Goal: Task Accomplishment & Management: Manage account settings

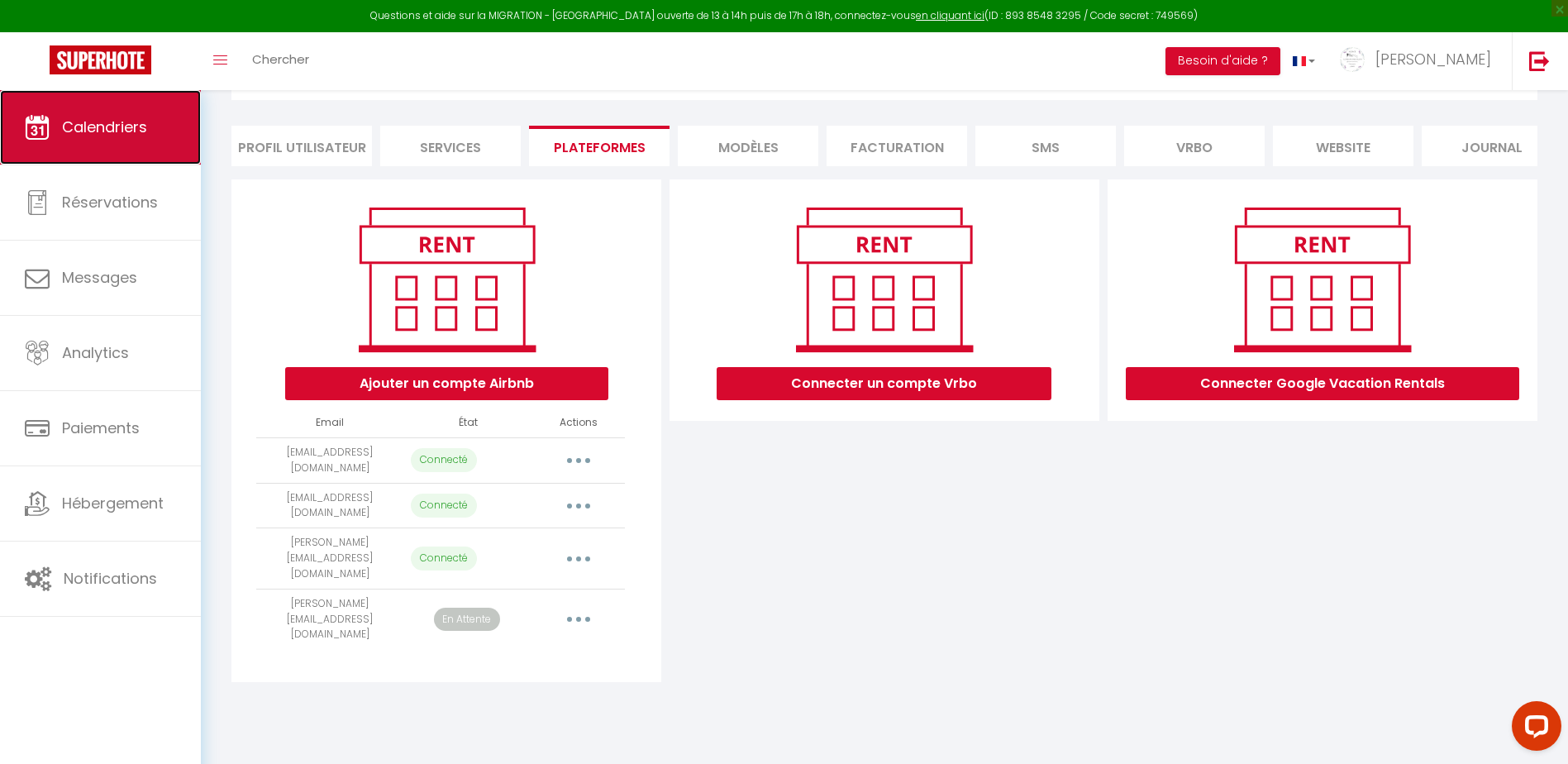
click at [111, 136] on span "Calendriers" at bounding box center [104, 127] width 85 height 21
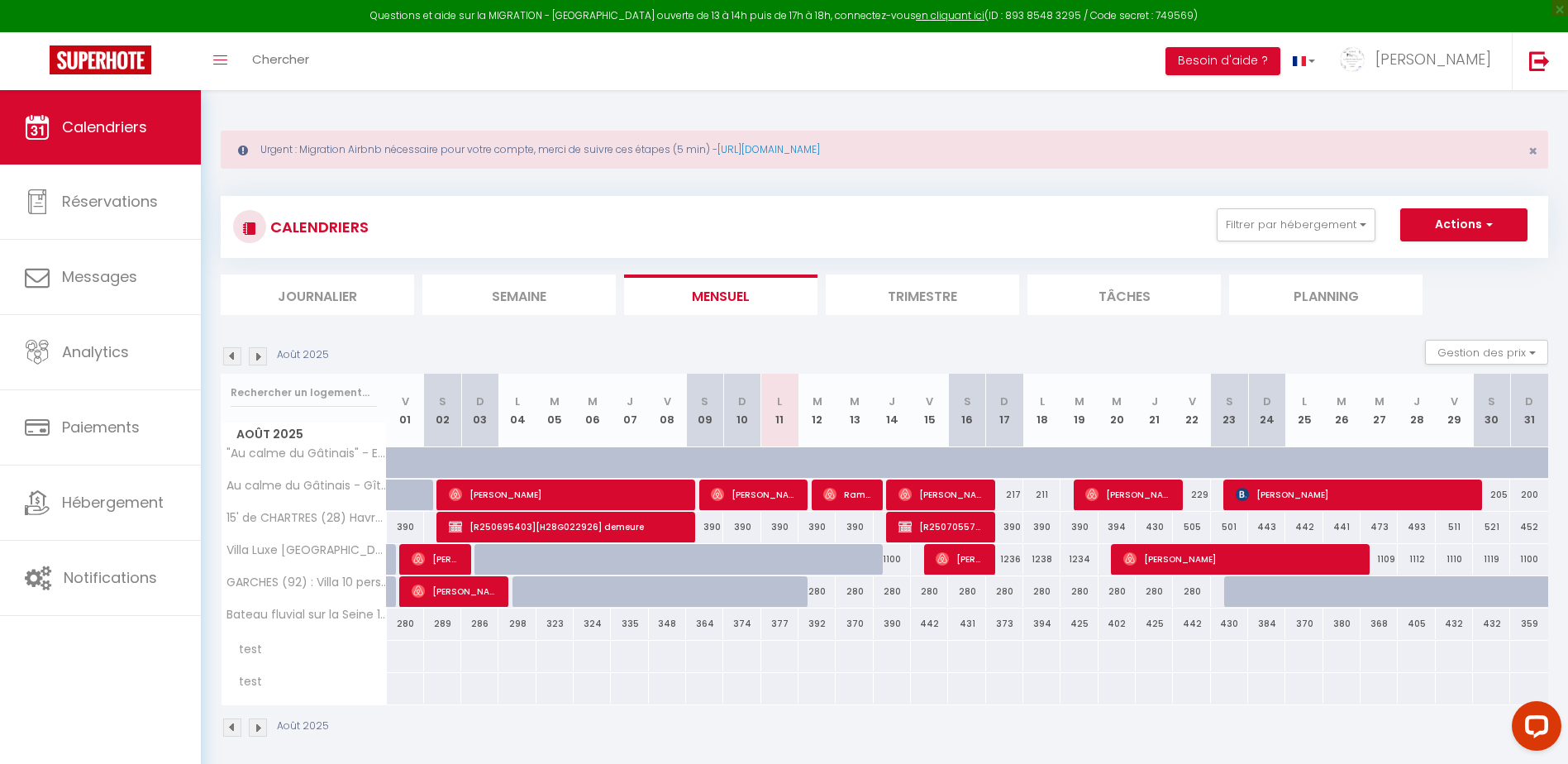
click at [260, 357] on img at bounding box center [258, 356] width 18 height 18
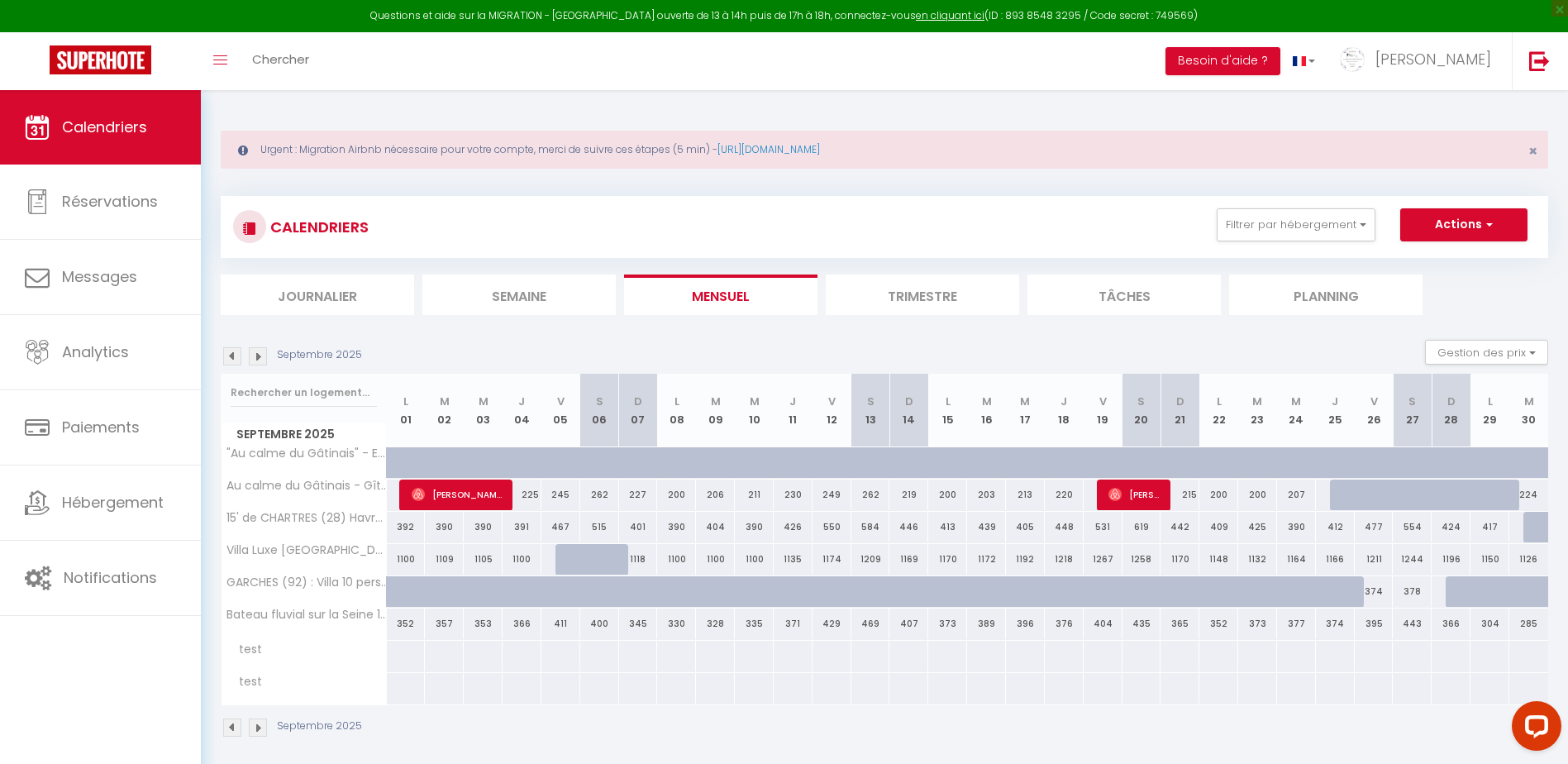
click at [260, 357] on img at bounding box center [258, 356] width 18 height 18
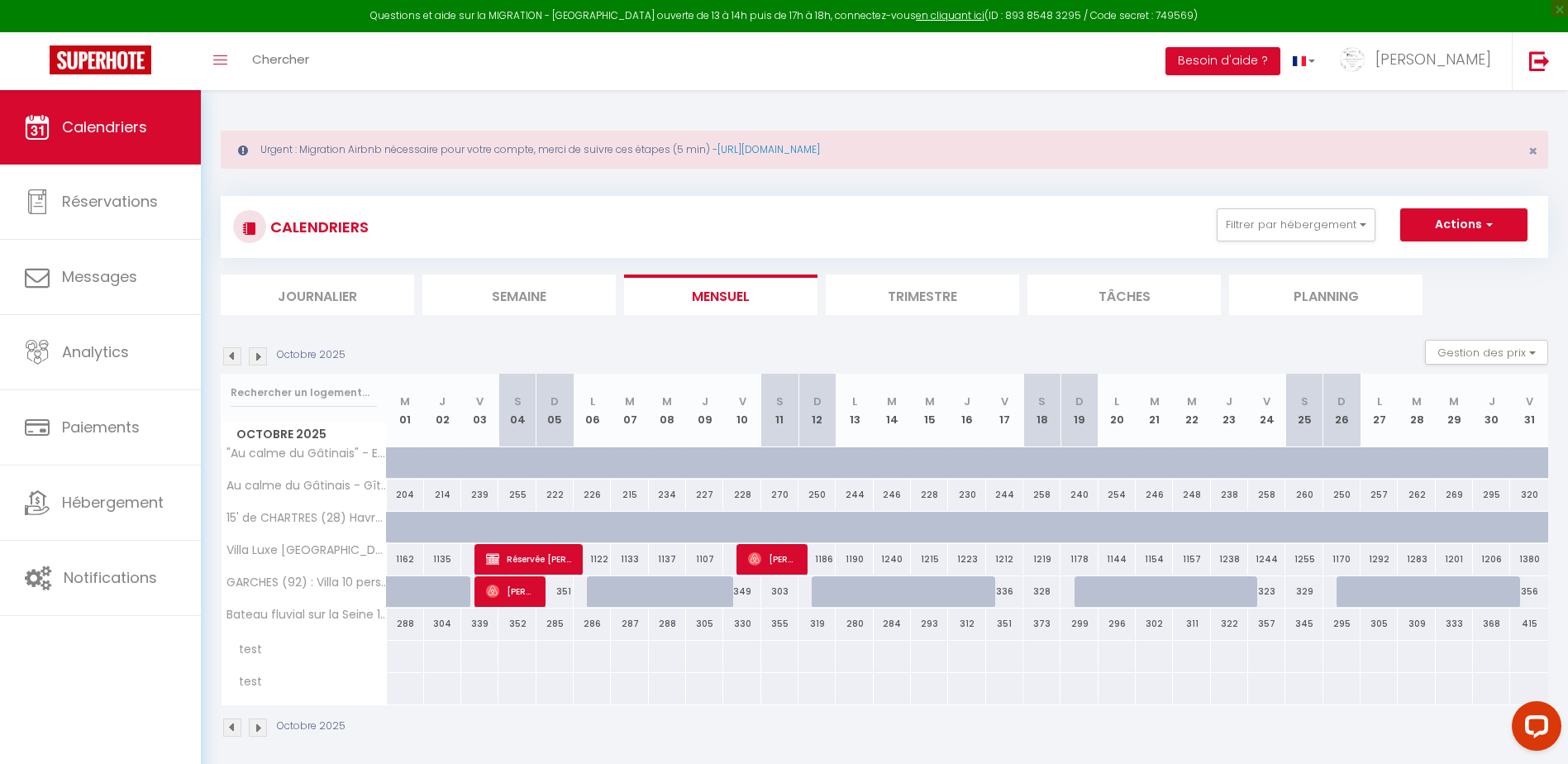
click at [231, 356] on img at bounding box center [233, 356] width 18 height 18
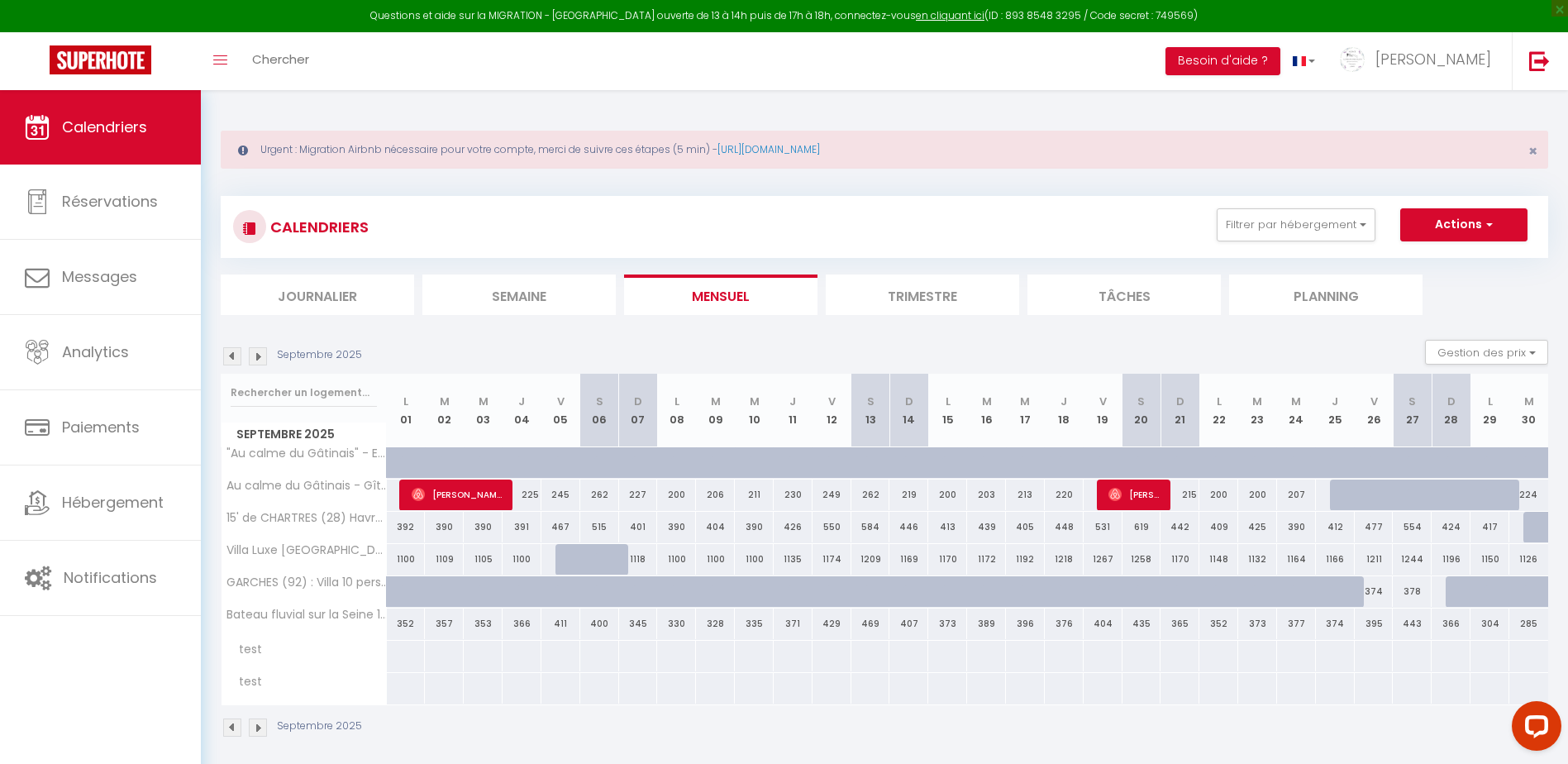
click at [1534, 521] on div at bounding box center [1542, 527] width 39 height 31
type input "405"
type input "[DATE] Septembre 2025"
type input "Mer 01 Octobre 2025"
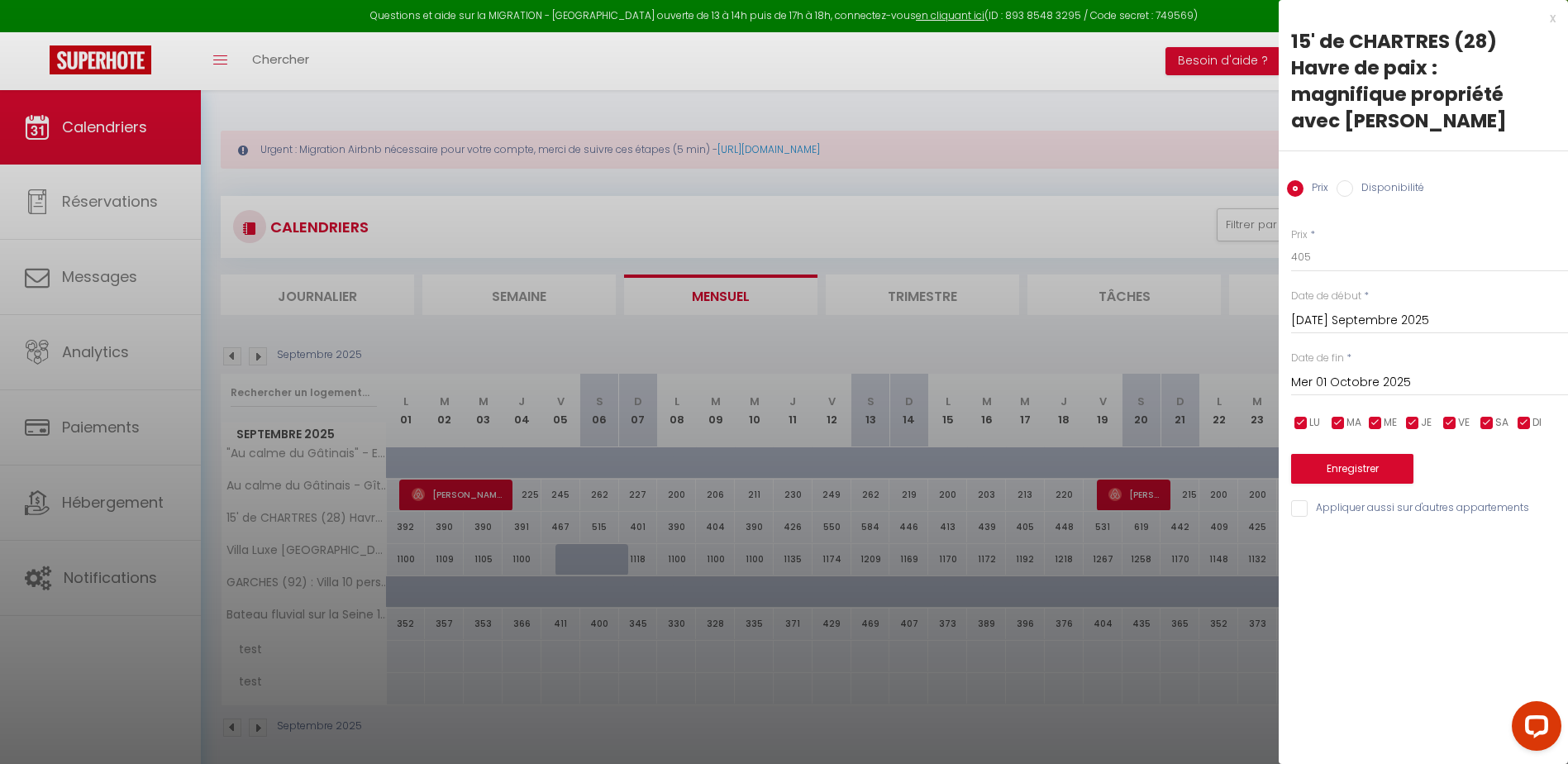
click at [1358, 180] on label "Disponibilité" at bounding box center [1388, 189] width 71 height 18
click at [1353, 180] on input "Disponibilité" at bounding box center [1344, 189] width 16 height 16
radio input "true"
radio input "false"
click at [1394, 373] on input "Mer 01 Octobre 2025" at bounding box center [1430, 384] width 277 height 22
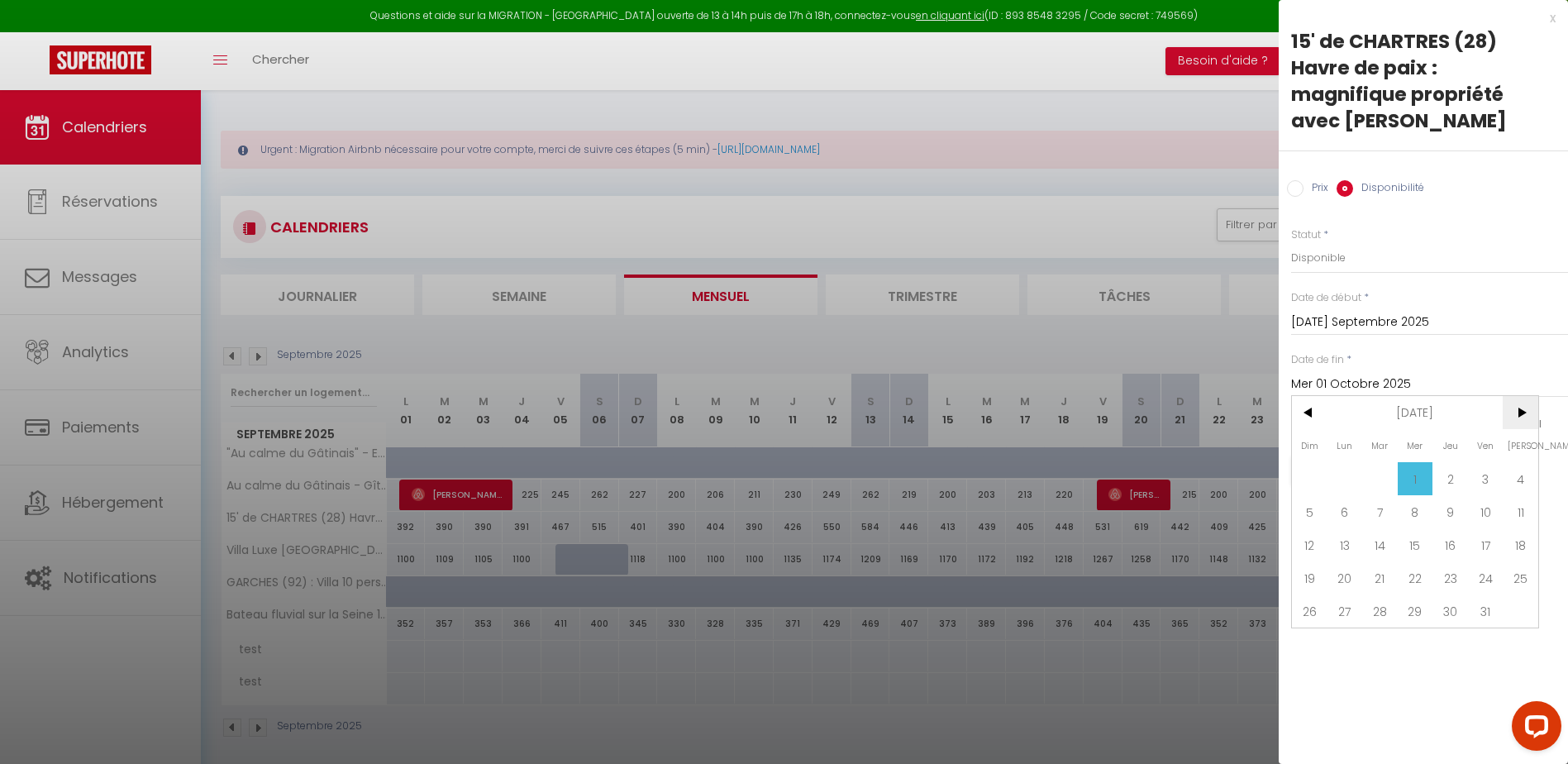
click at [1520, 396] on span ">" at bounding box center [1520, 412] width 36 height 33
click at [1459, 528] on span "18" at bounding box center [1450, 544] width 36 height 33
type input "Jeu 18 Décembre 2025"
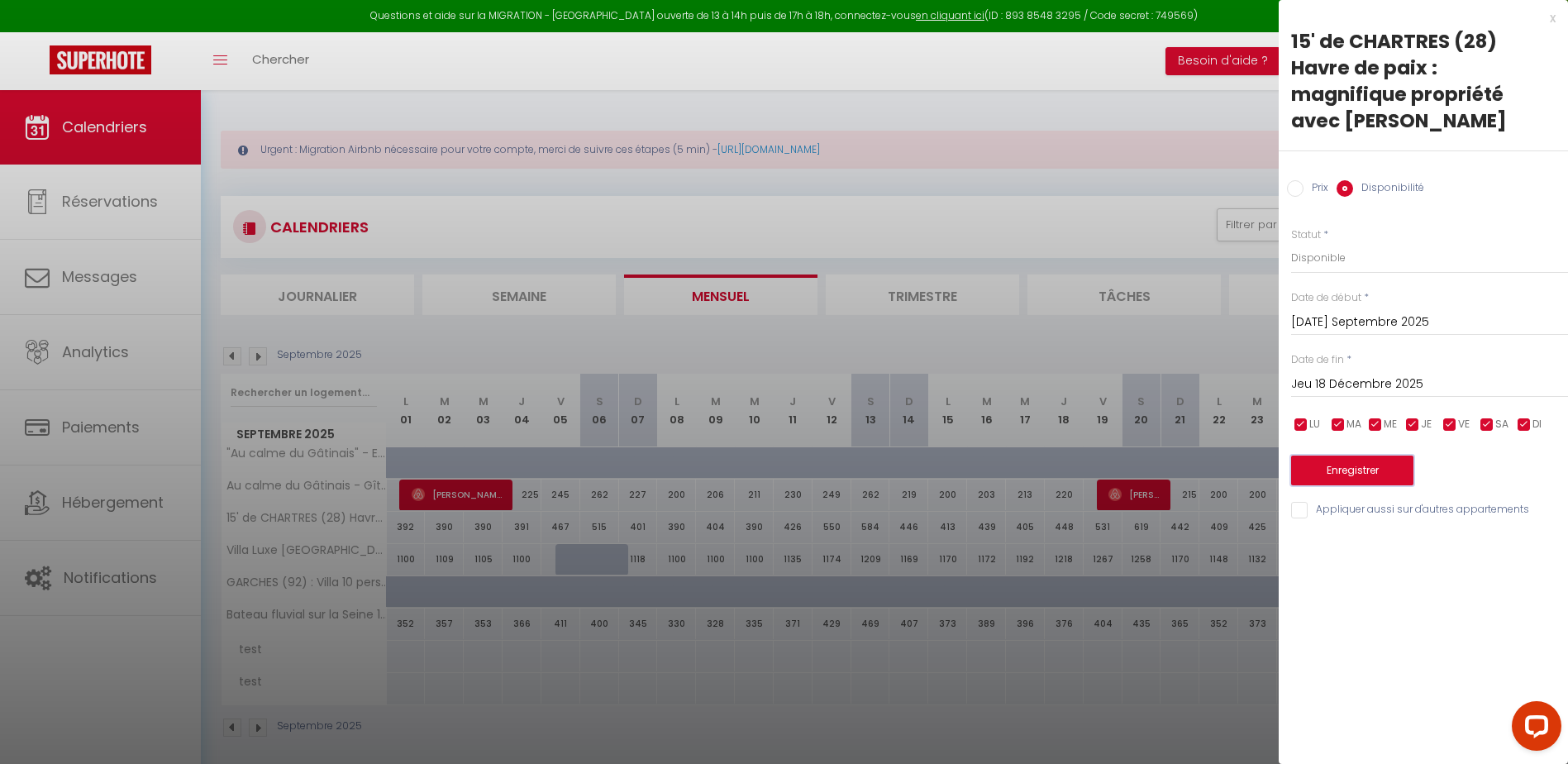
click at [1361, 455] on button "Enregistrer" at bounding box center [1352, 470] width 122 height 30
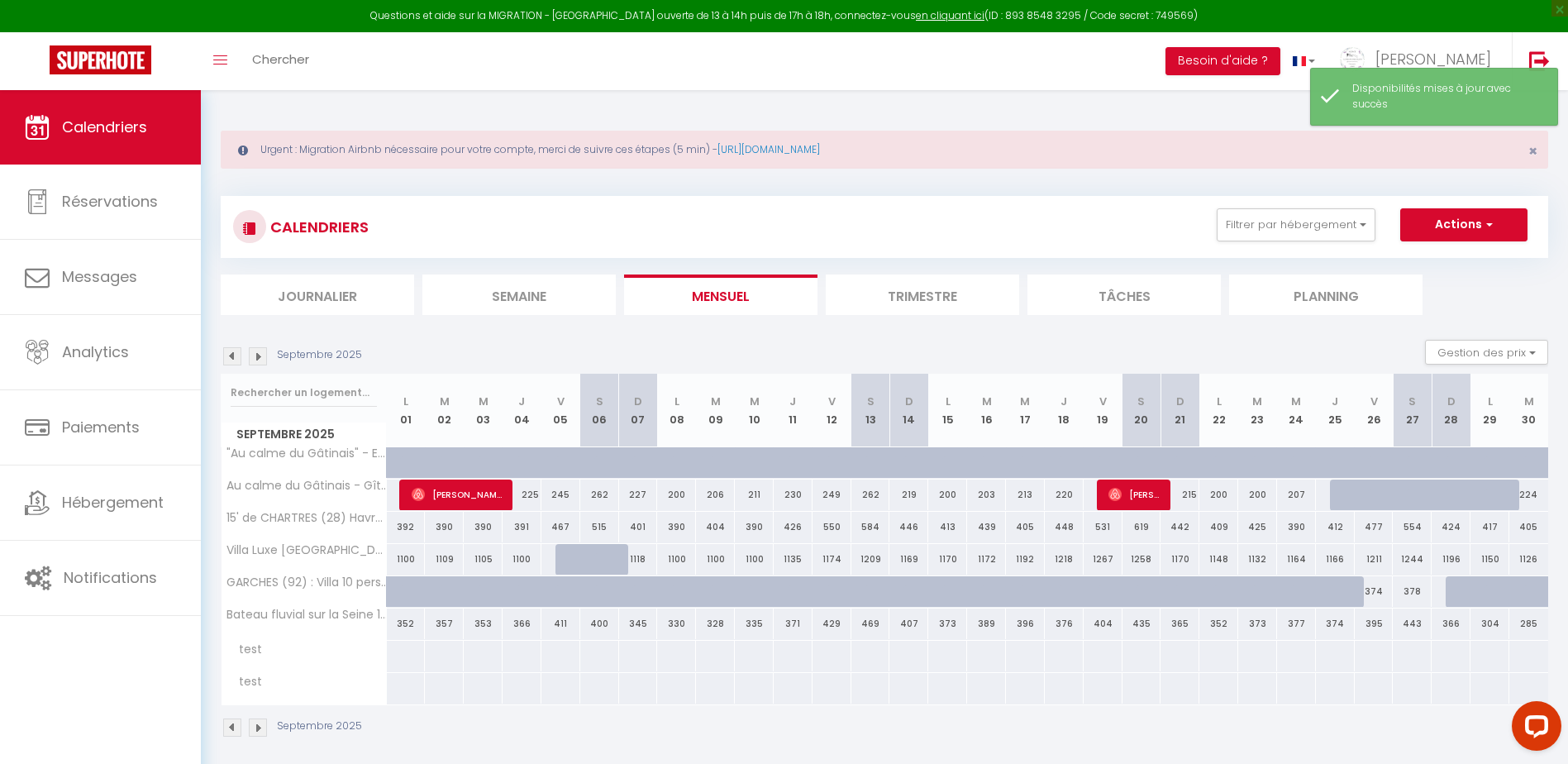
click at [260, 355] on img at bounding box center [258, 356] width 18 height 18
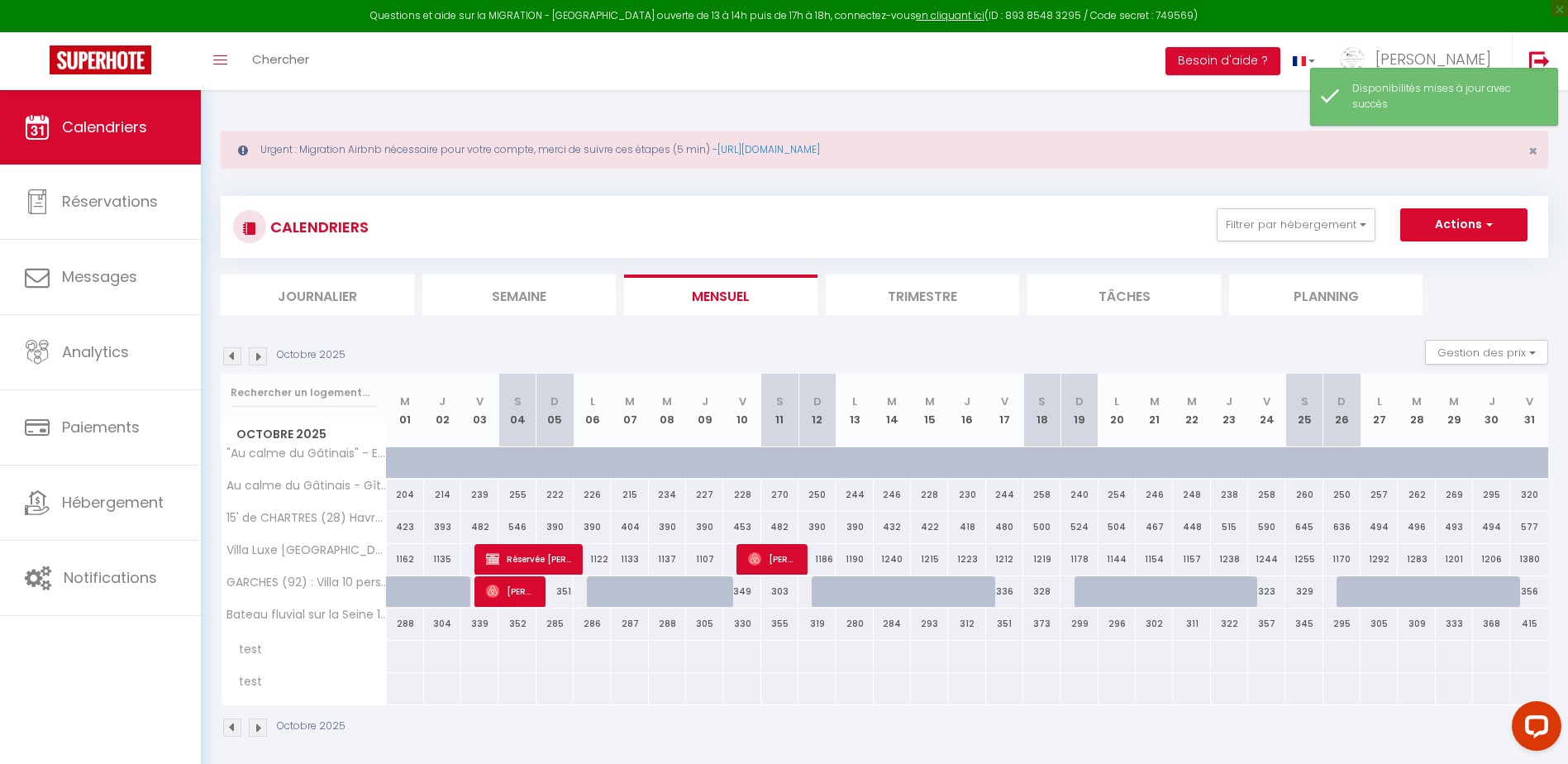
click at [260, 355] on img at bounding box center [258, 356] width 18 height 18
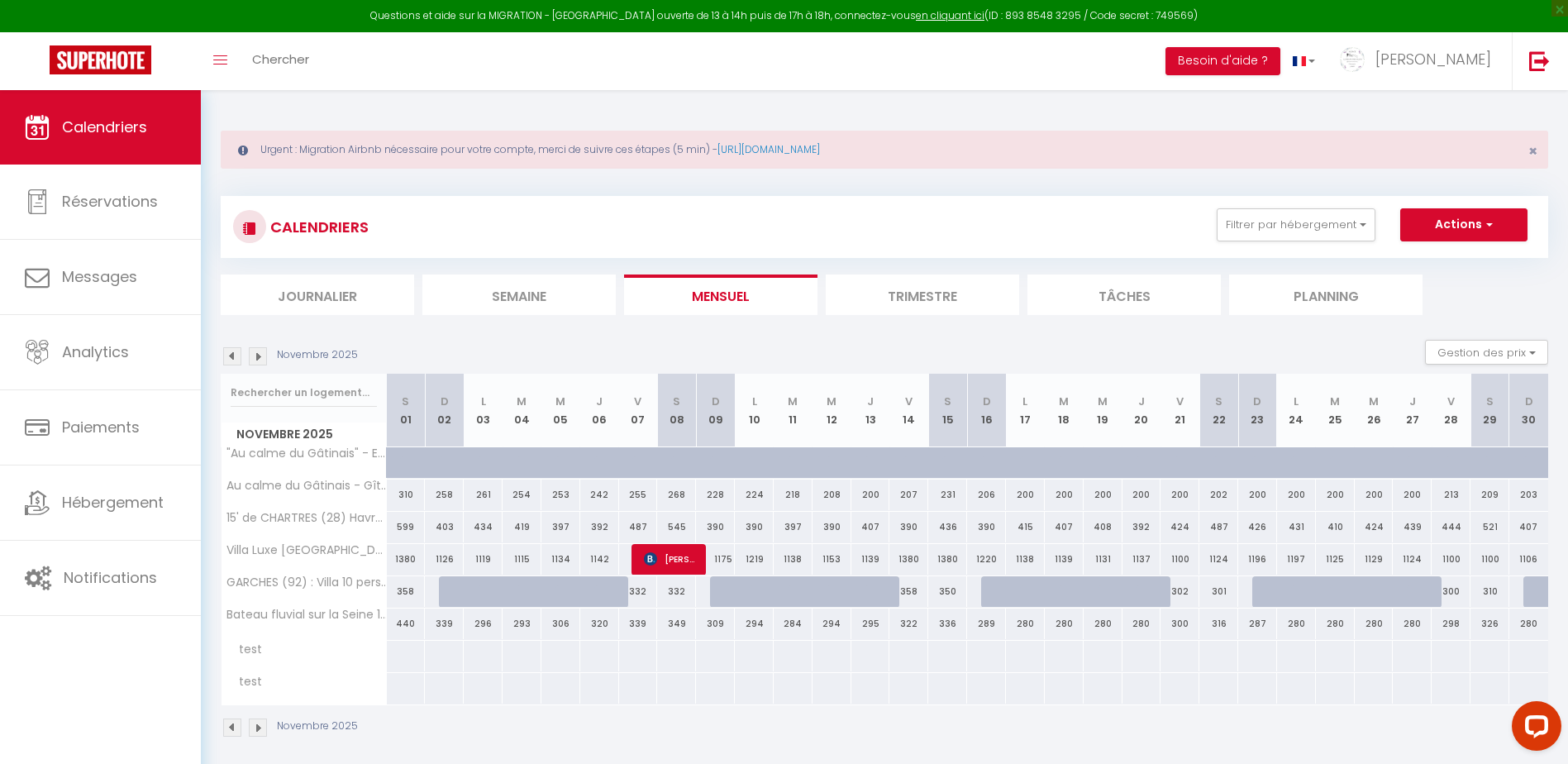
click at [260, 355] on img at bounding box center [258, 356] width 18 height 18
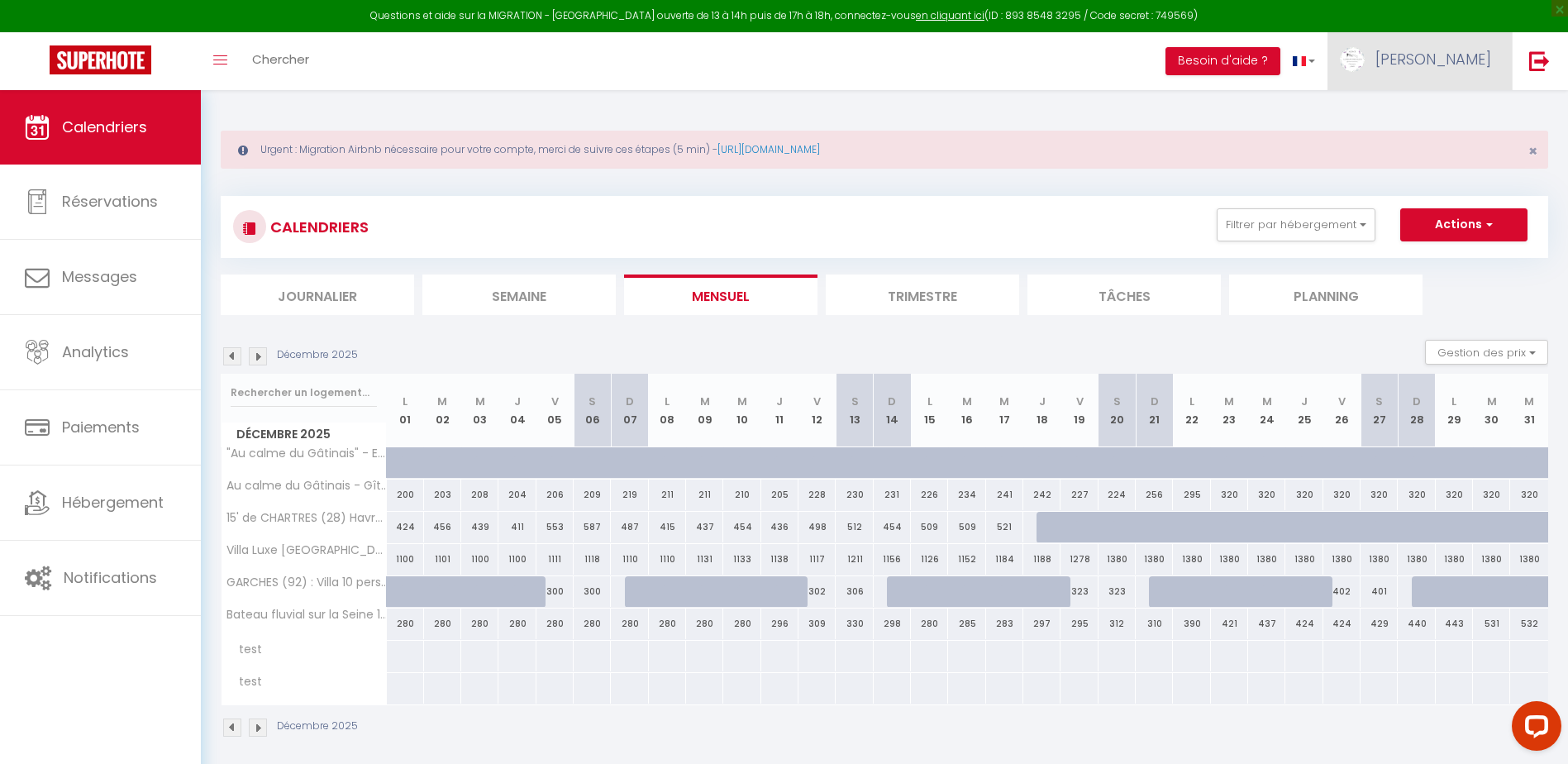
click at [1482, 60] on span "[PERSON_NAME]" at bounding box center [1433, 58] width 116 height 21
click at [1421, 116] on link "Paramètres" at bounding box center [1446, 114] width 122 height 28
select select "28"
select select "fr"
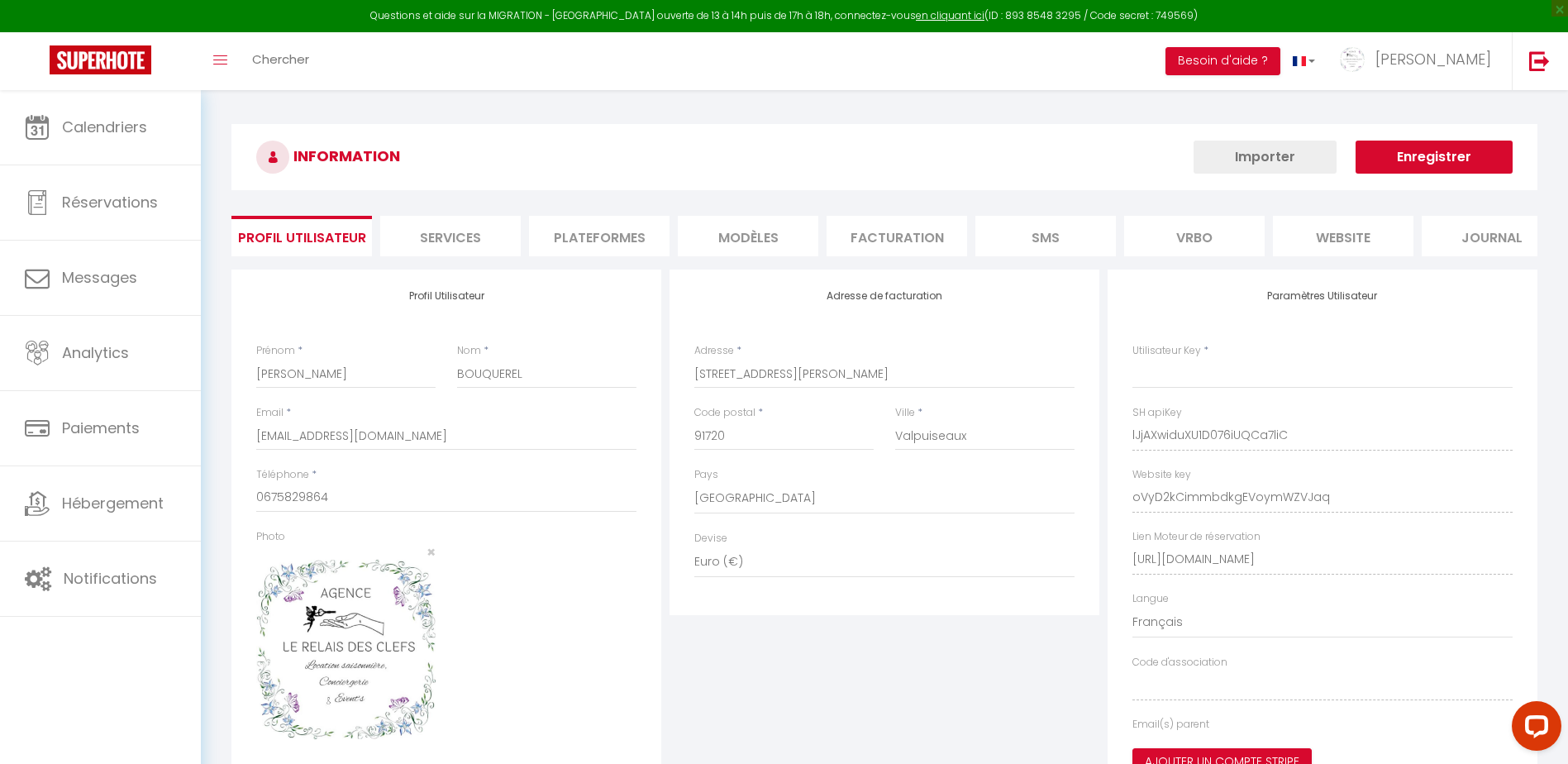
type input "lJjAXwiduXU1D076iUQCa7liC"
type input "oVyD2kCimmbdkgEVoymWZVJaq"
type input "[URL][DOMAIN_NAME]"
select select "fr"
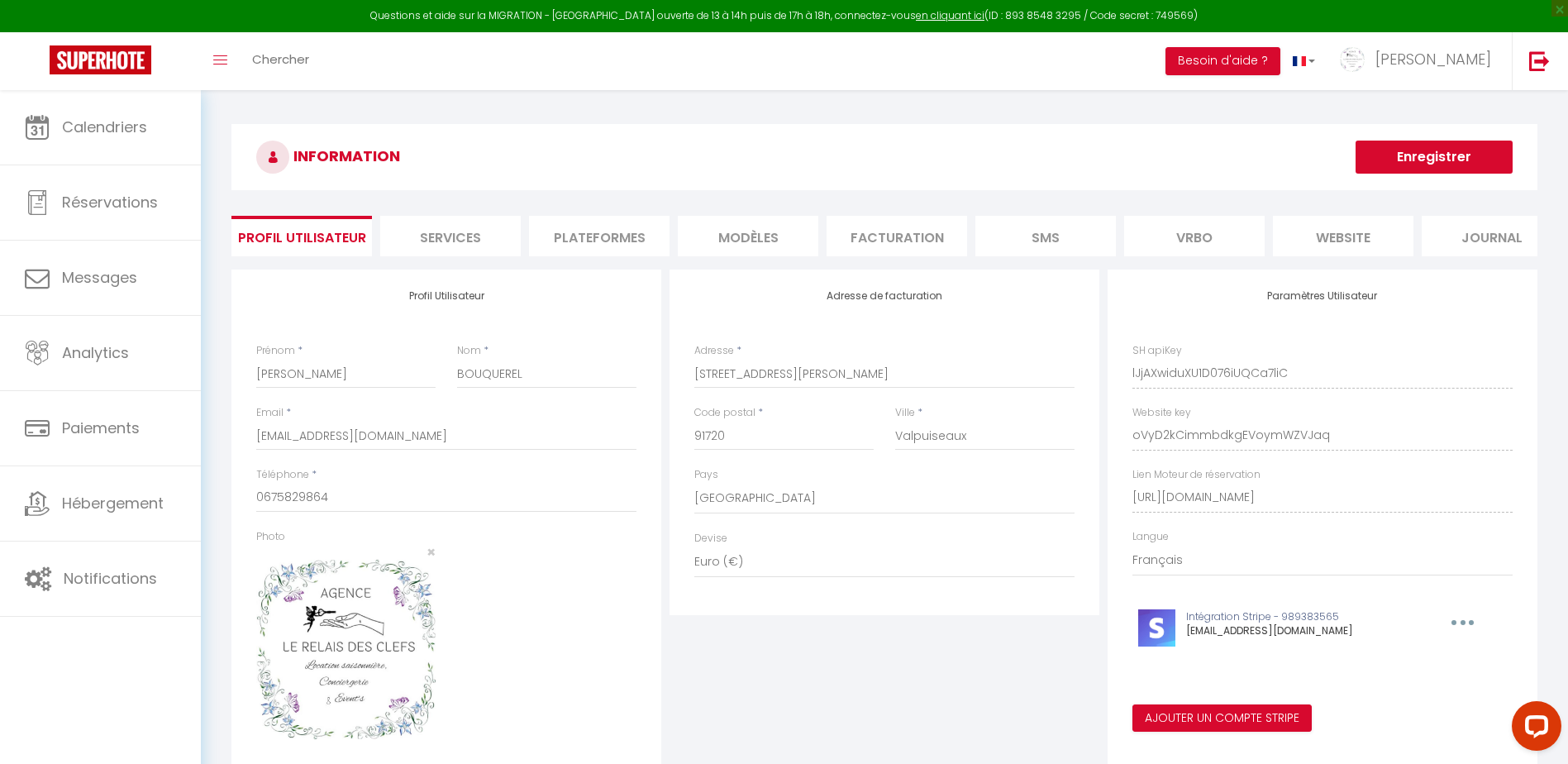
click at [617, 242] on li "Plateformes" at bounding box center [599, 235] width 140 height 40
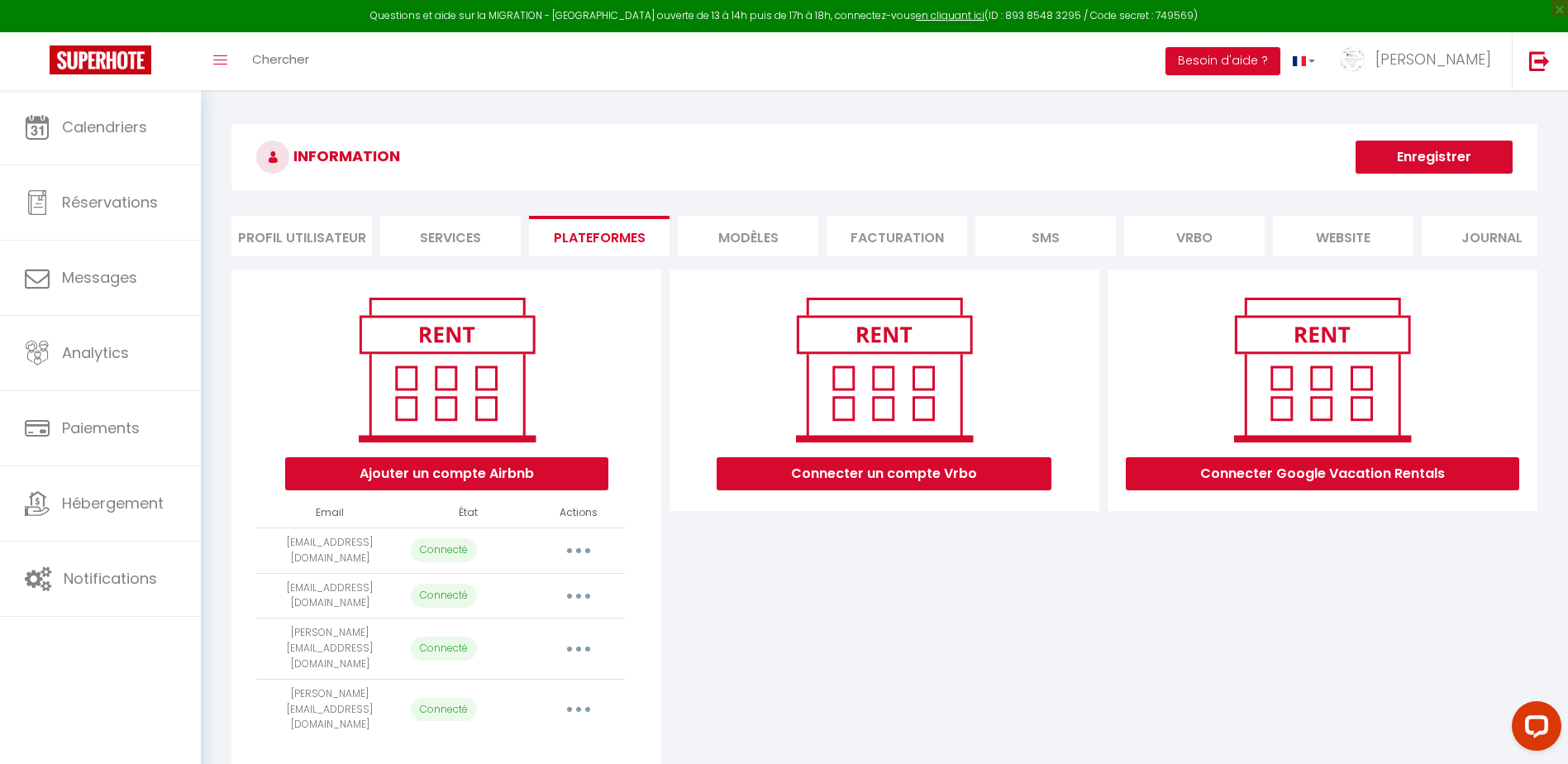
scroll to position [90, 0]
